Goal: Transaction & Acquisition: Purchase product/service

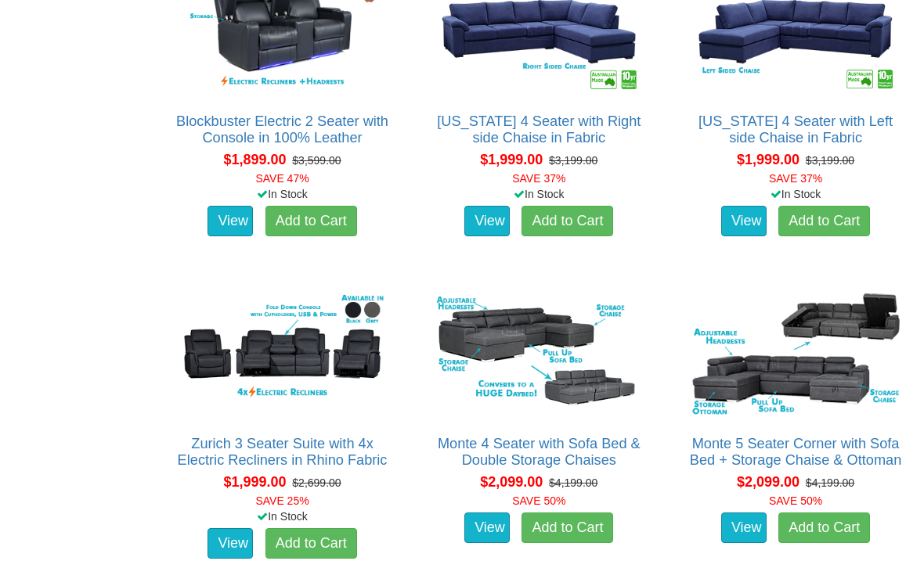
scroll to position [2275, 0]
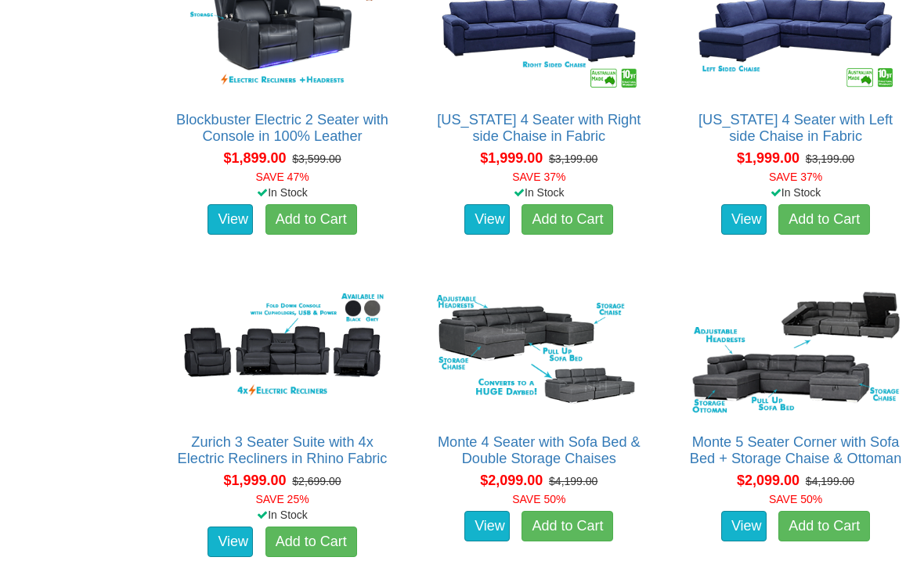
click at [289, 363] on img at bounding box center [283, 352] width 216 height 132
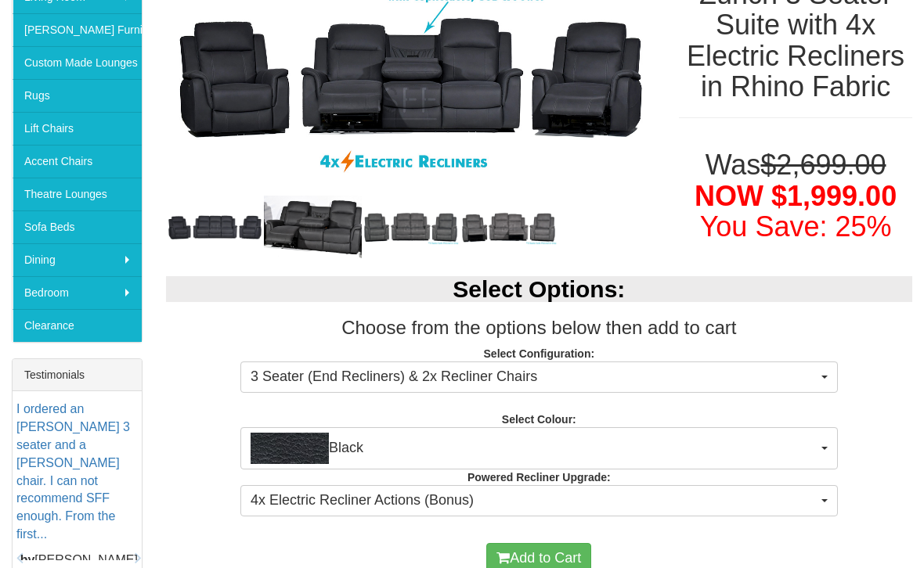
scroll to position [308, 0]
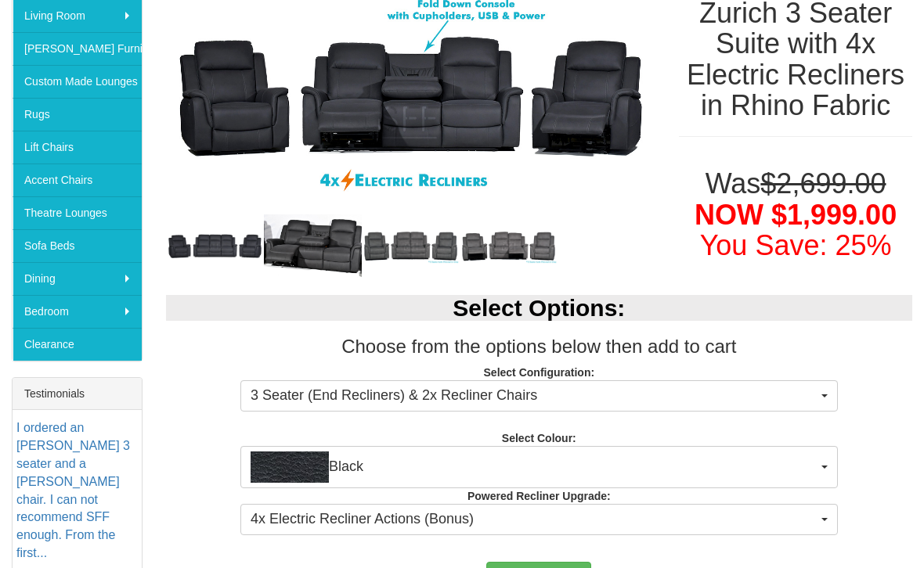
click at [824, 474] on button "Black" at bounding box center [538, 467] width 597 height 42
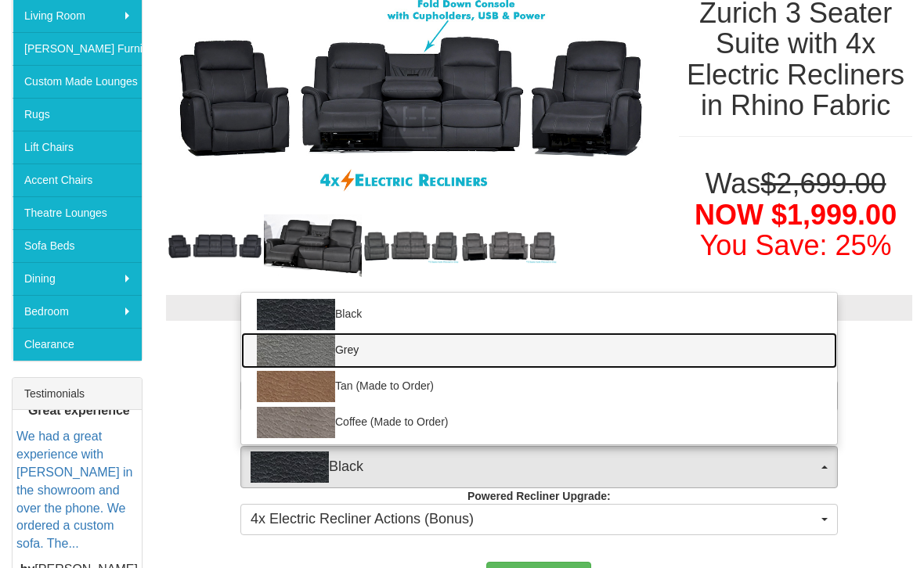
click at [318, 351] on img at bounding box center [296, 350] width 78 height 31
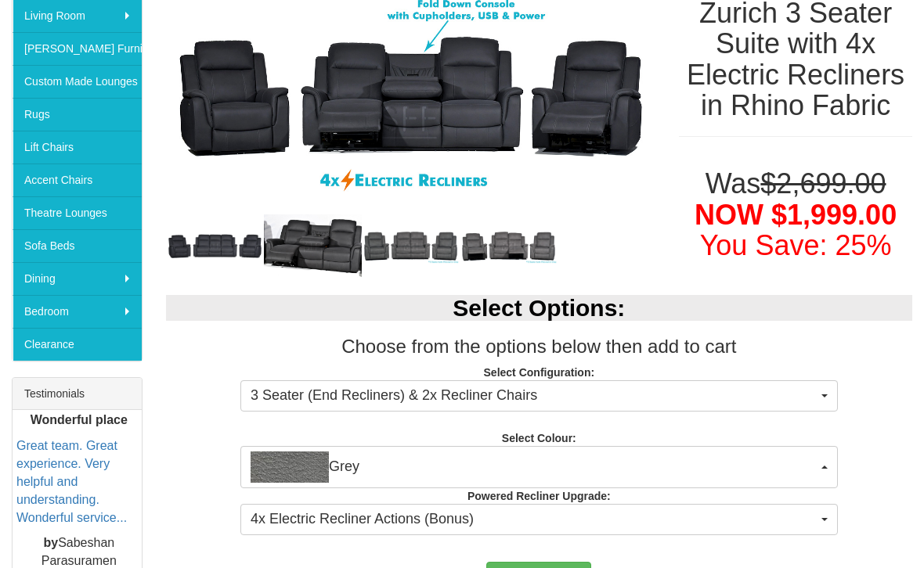
click at [645, 474] on span "Grey" at bounding box center [533, 467] width 567 height 31
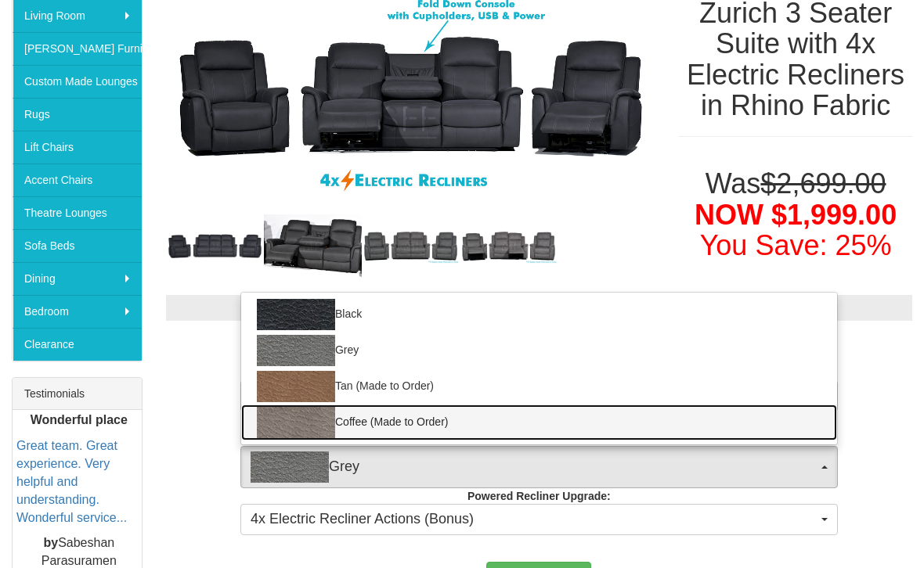
click at [313, 419] on img at bounding box center [296, 422] width 78 height 31
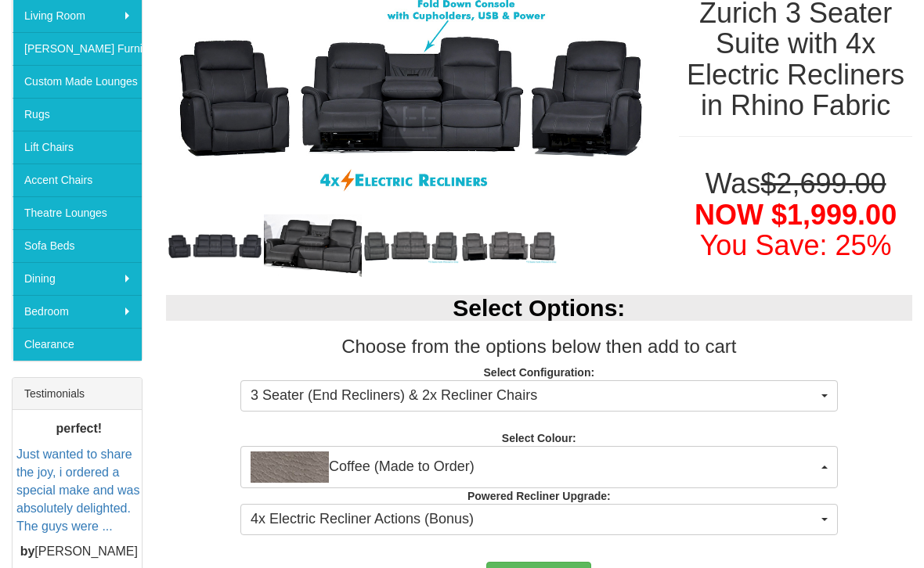
click at [824, 404] on button "3 Seater (End Recliners) & 2x Recliner Chairs" at bounding box center [538, 395] width 597 height 31
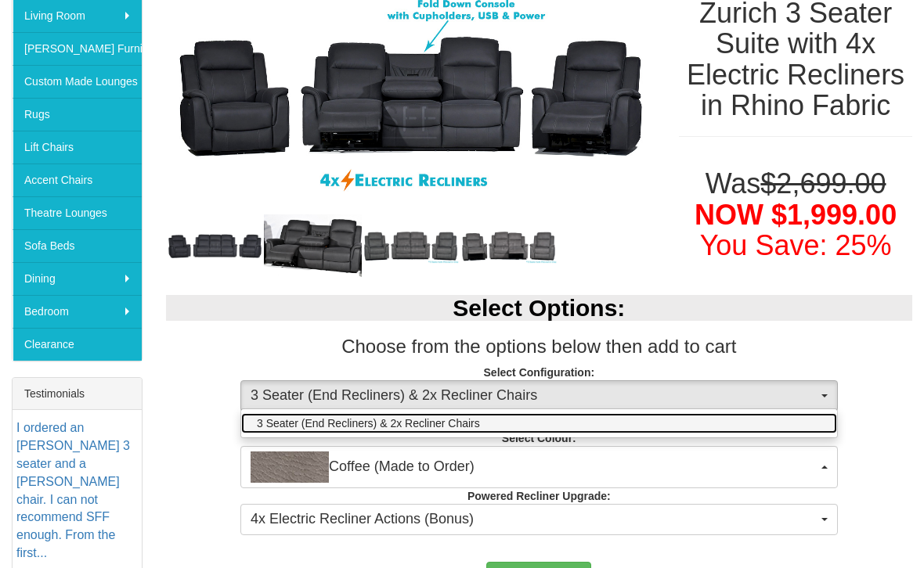
click at [759, 416] on link "3 Seater (End Recliners) & 2x Recliner Chairs" at bounding box center [539, 423] width 596 height 20
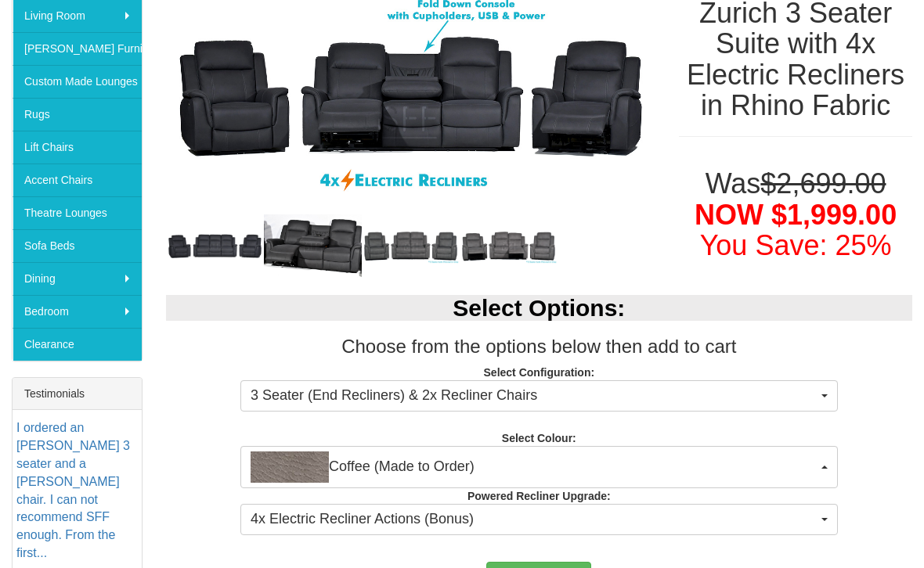
click at [797, 469] on span "Coffee (Made to Order)" at bounding box center [533, 467] width 567 height 31
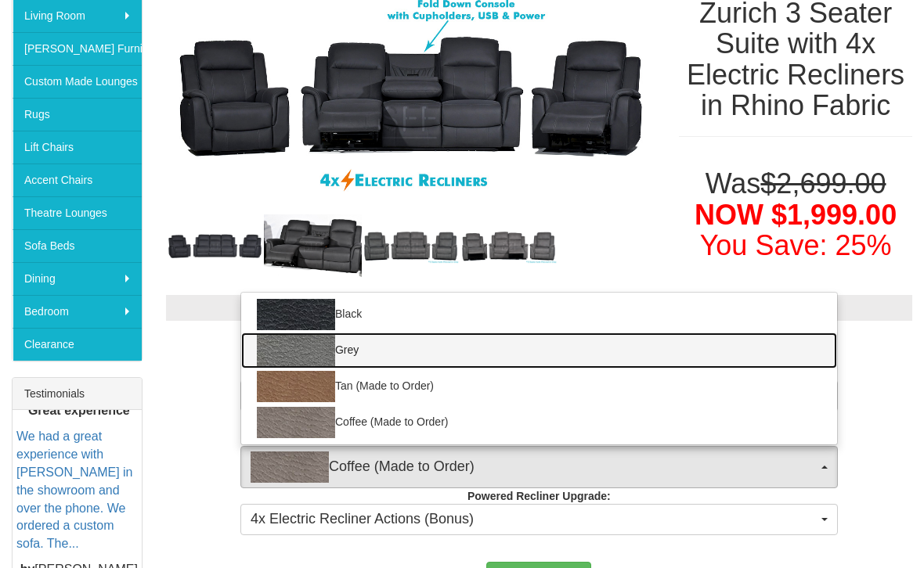
click at [366, 344] on link "Grey" at bounding box center [539, 351] width 596 height 36
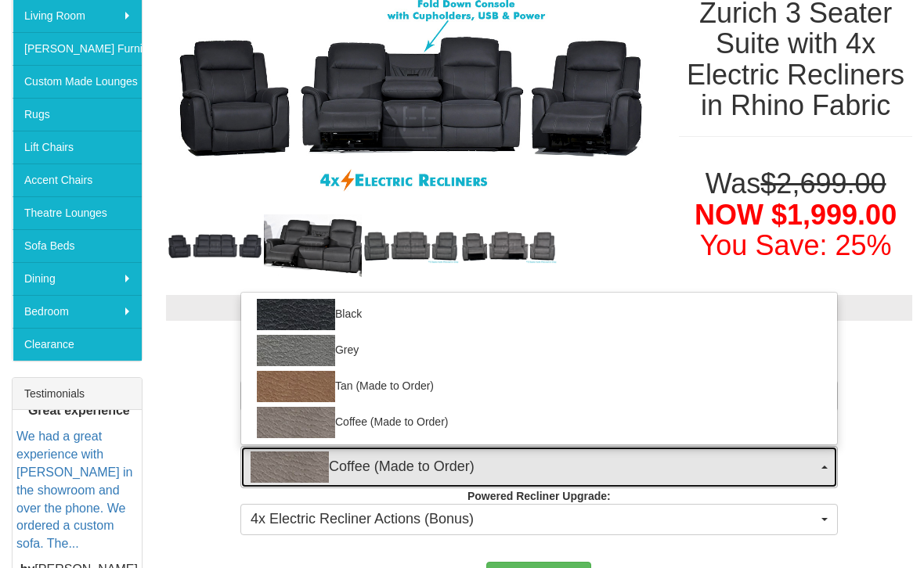
select select "1187"
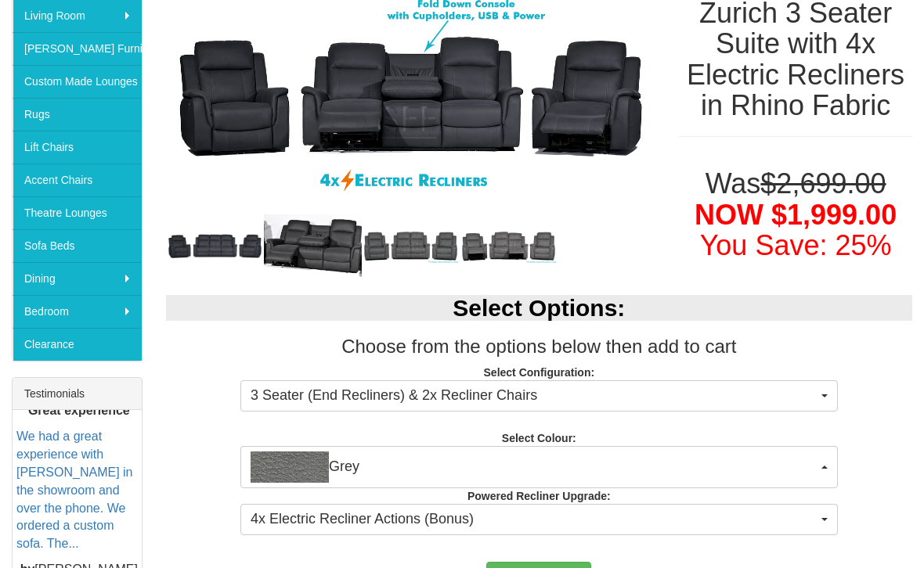
click at [752, 474] on span "Grey" at bounding box center [533, 467] width 567 height 31
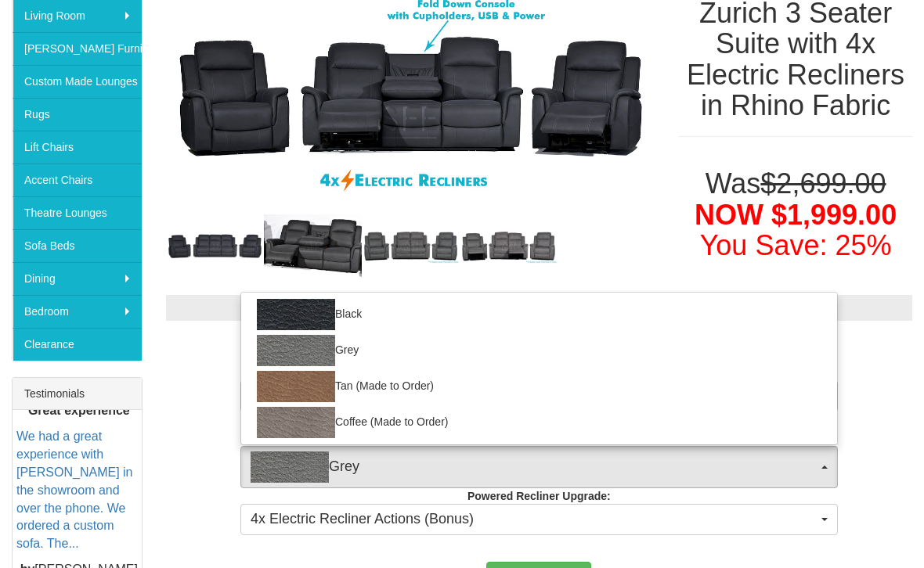
click at [837, 456] on div at bounding box center [462, 284] width 924 height 568
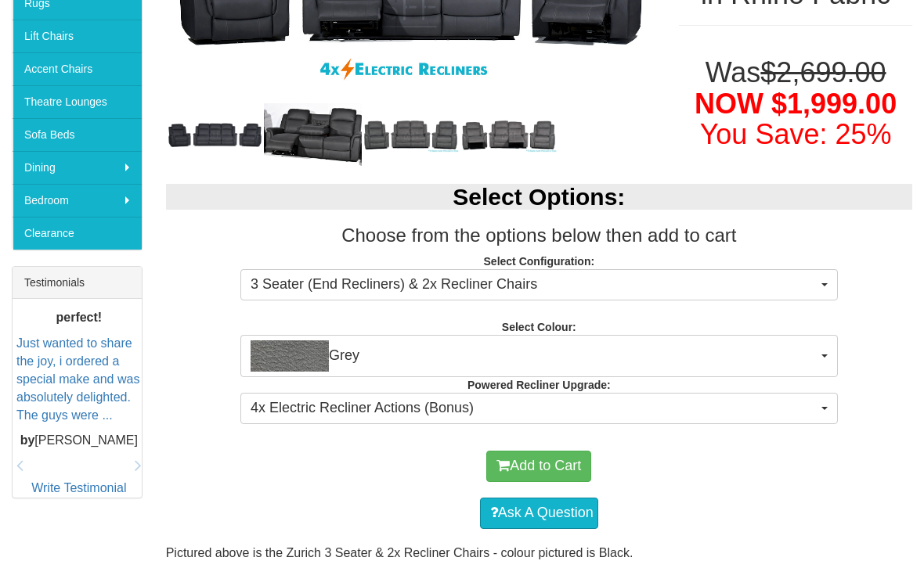
scroll to position [443, 0]
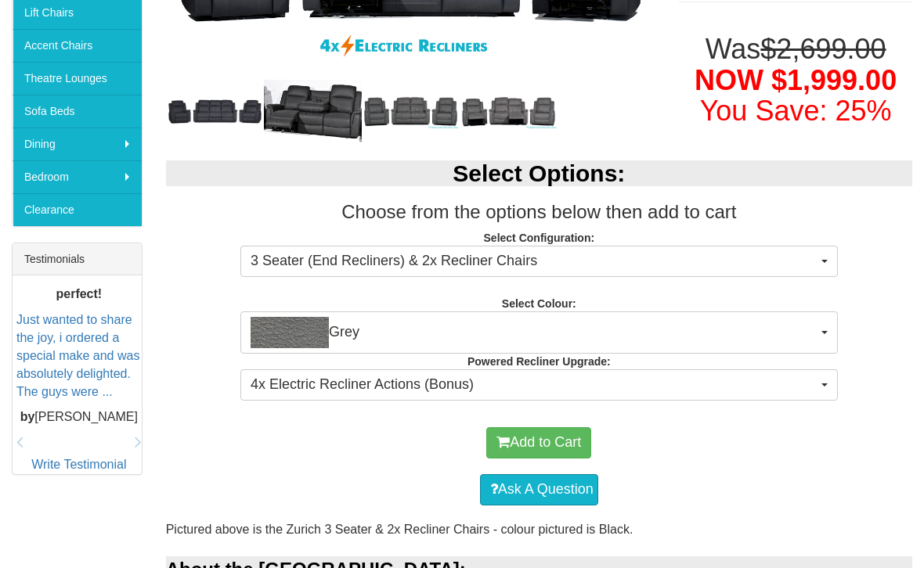
click at [636, 393] on span "4x Electric Recliner Actions (Bonus)" at bounding box center [533, 385] width 567 height 20
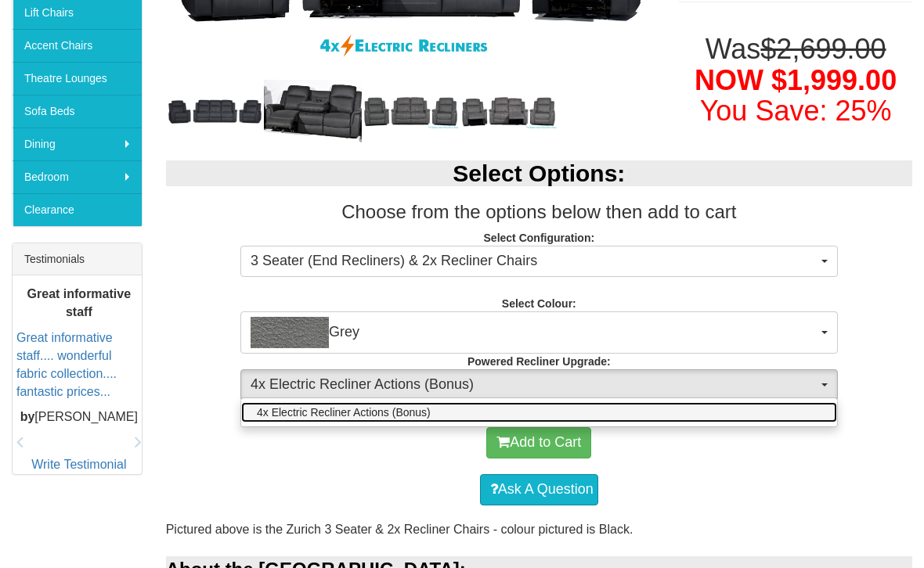
click at [635, 413] on link "4x Electric Recliner Actions (Bonus)" at bounding box center [539, 412] width 596 height 20
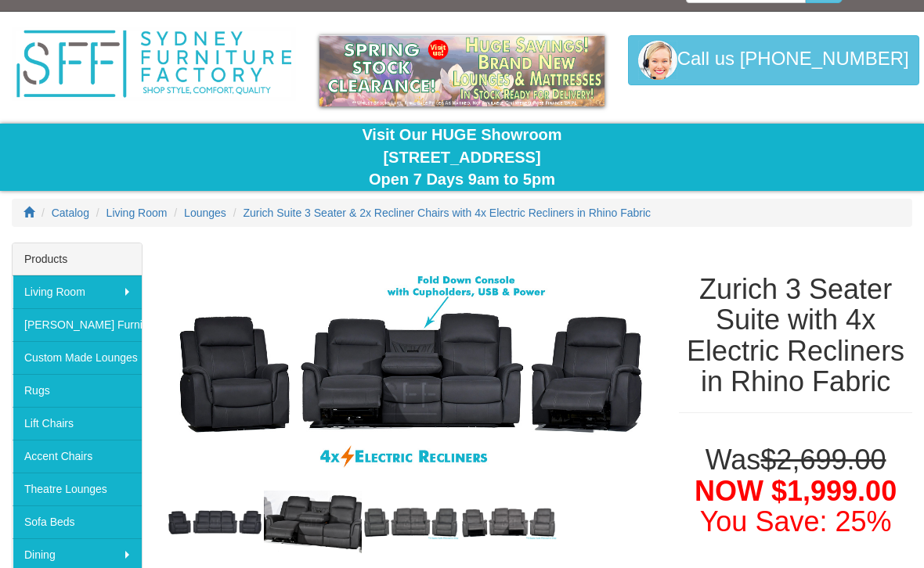
scroll to position [0, 0]
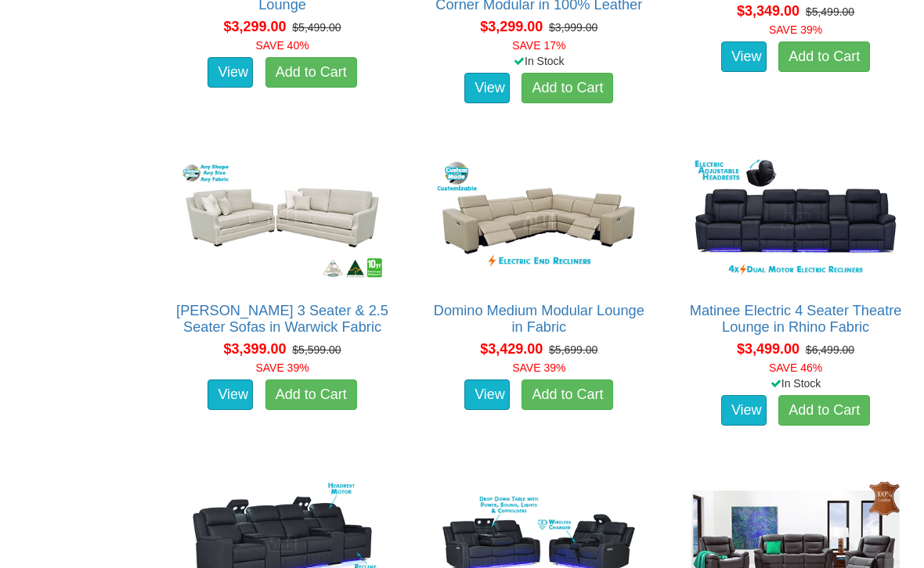
scroll to position [7245, 0]
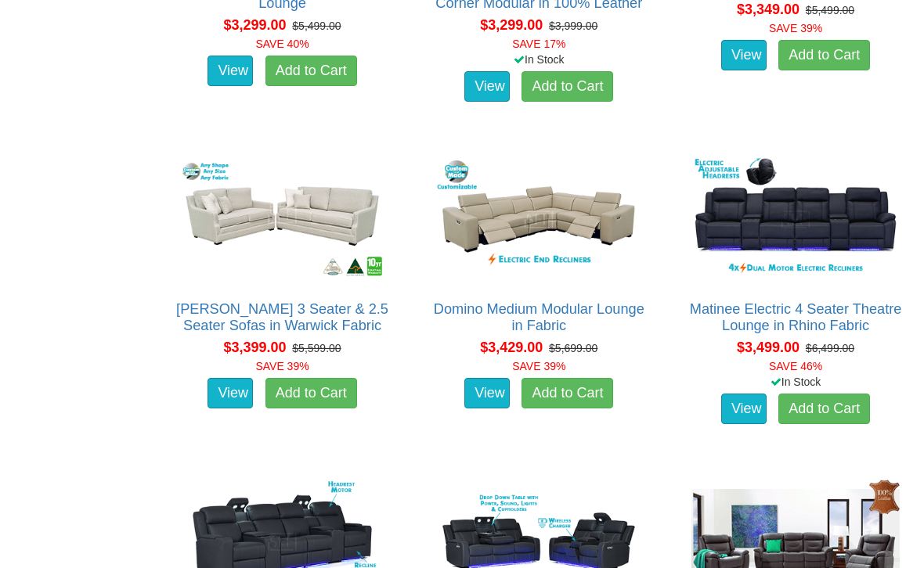
click at [792, 228] on img at bounding box center [795, 219] width 216 height 132
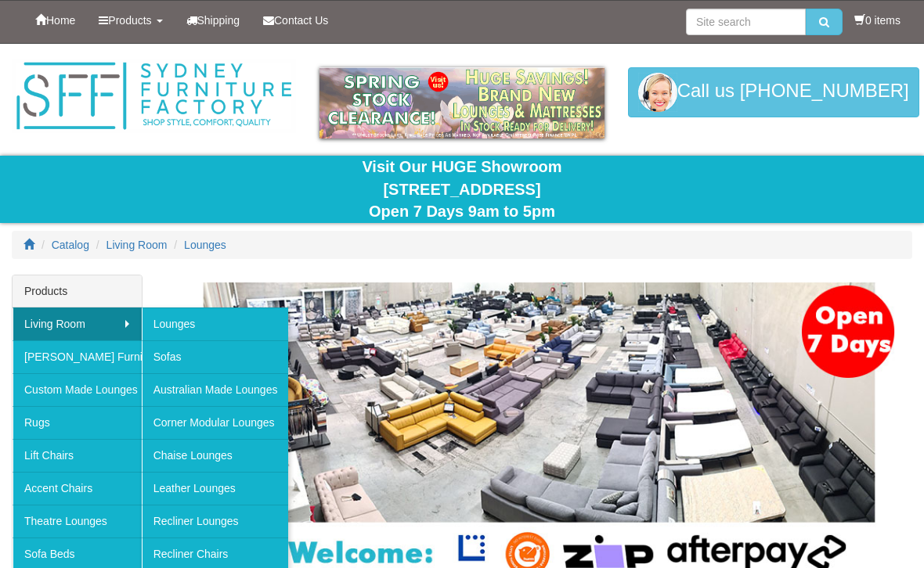
click at [236, 394] on link "Australian Made Lounges" at bounding box center [215, 389] width 147 height 33
